Goal: Task Accomplishment & Management: Use online tool/utility

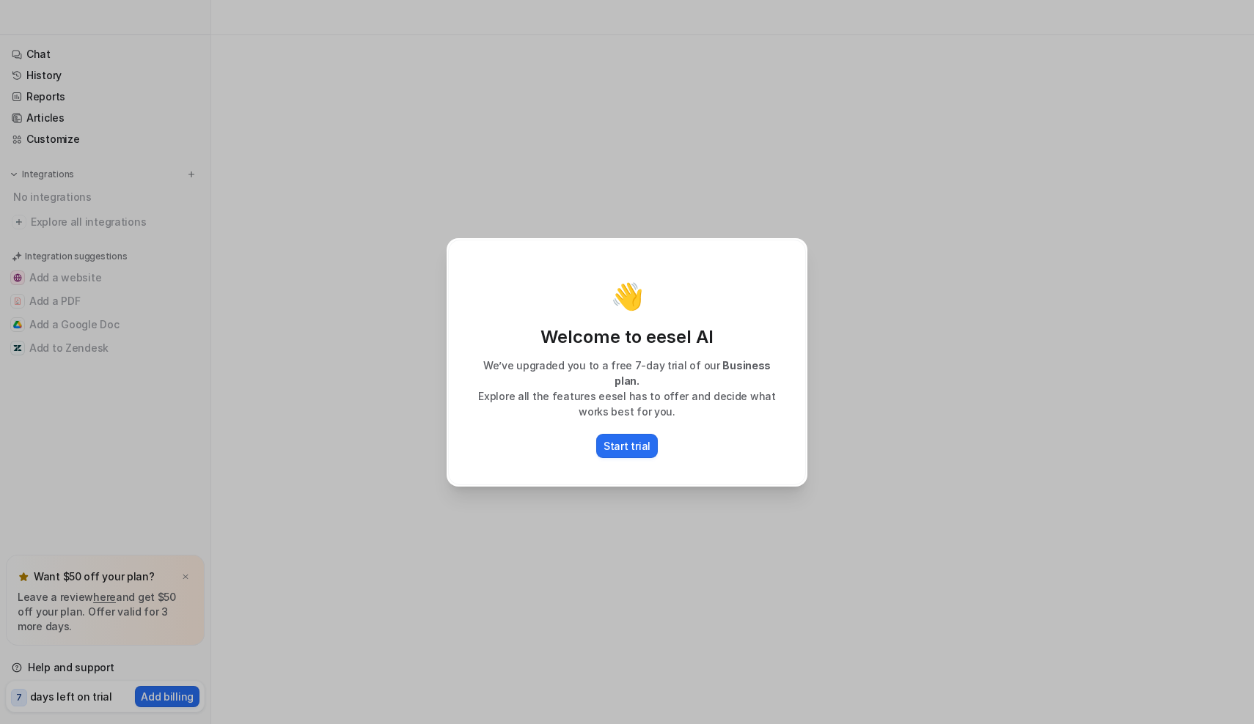
click at [527, 585] on div "👋 Welcome to eesel AI We’ve upgraded you to a free 7-day trial of our Business …" at bounding box center [627, 362] width 384 height 724
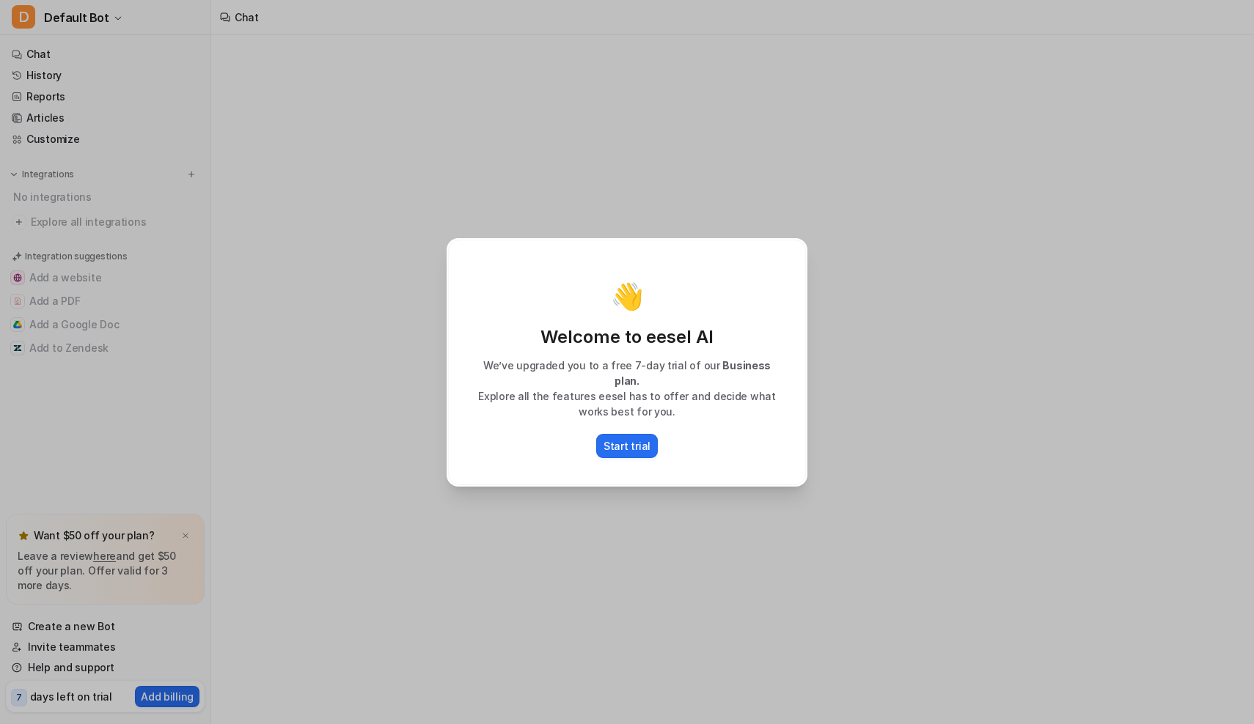
click at [166, 680] on div "👋 Welcome to eesel AI We’ve upgraded you to a free 7-day trial of our Business …" at bounding box center [627, 362] width 1254 height 724
click at [172, 555] on div "👋 Welcome to eesel AI We’ve upgraded you to a free 7-day trial of our Business …" at bounding box center [627, 362] width 1254 height 724
click at [611, 445] on p "Start trial" at bounding box center [626, 445] width 47 height 15
type textarea "**********"
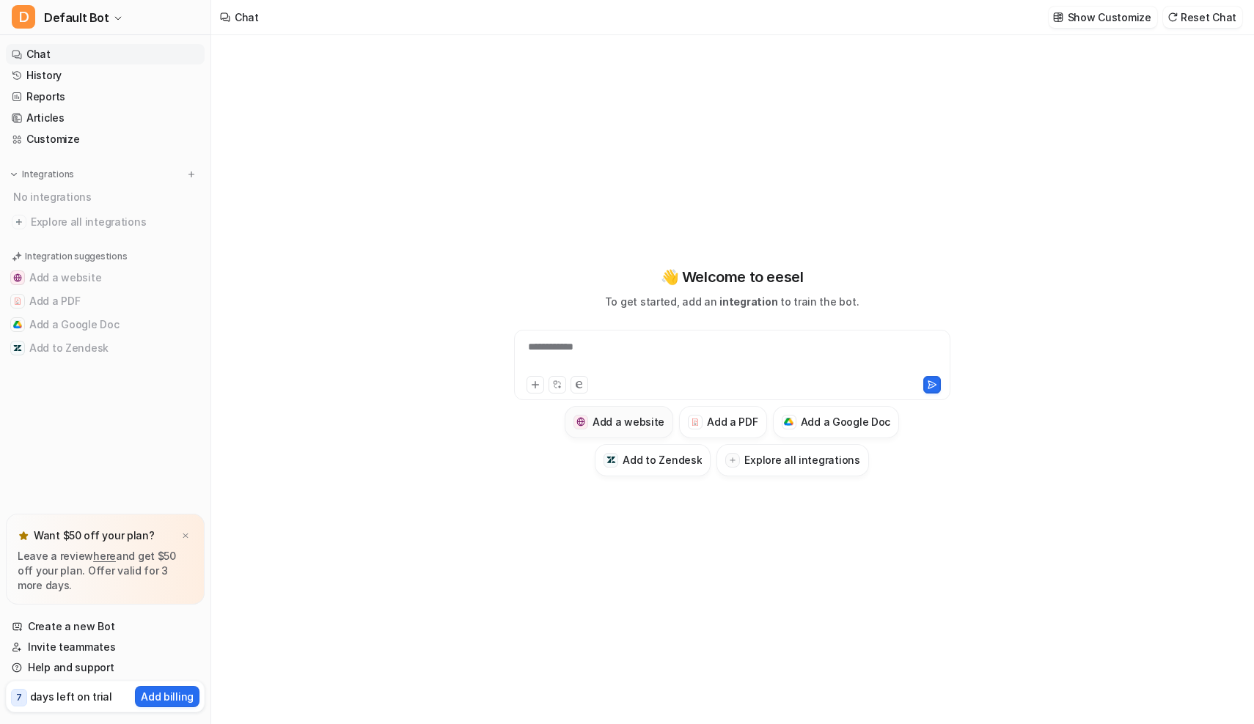
click at [633, 432] on button "Add a website" at bounding box center [619, 422] width 109 height 32
